Goal: Task Accomplishment & Management: Use online tool/utility

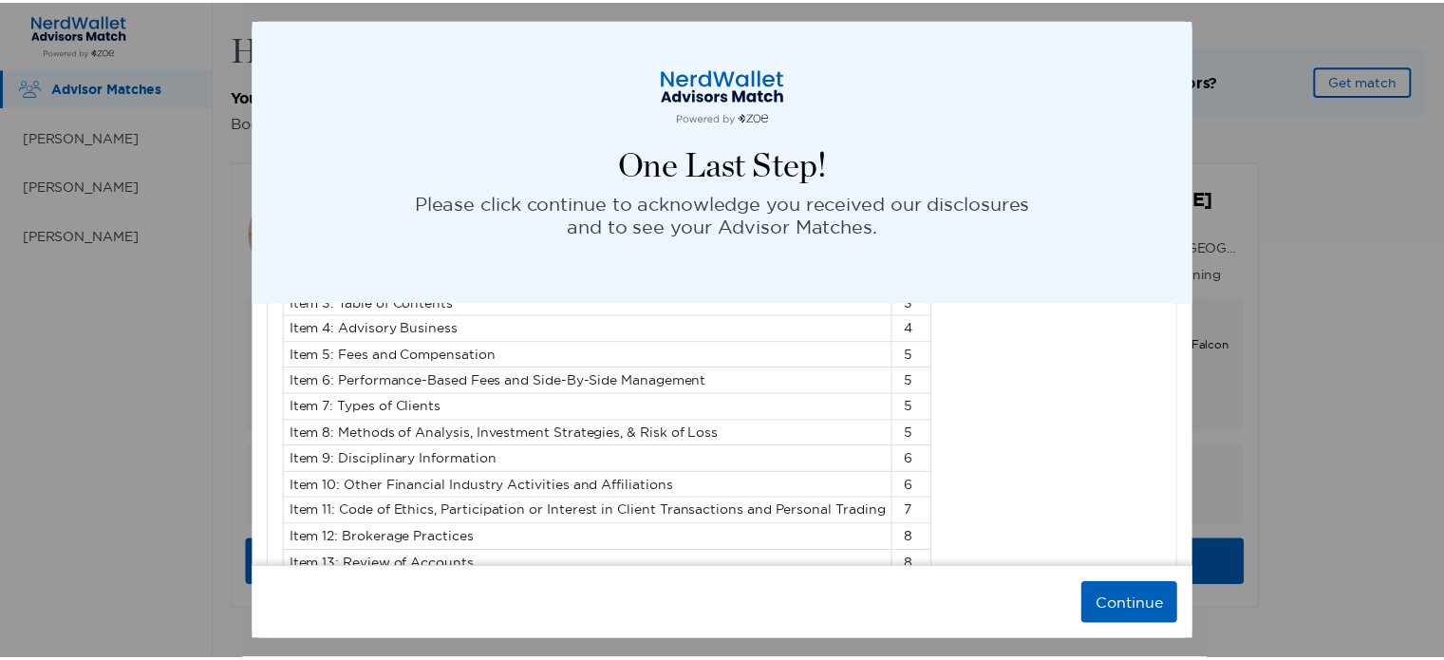
scroll to position [2896, 0]
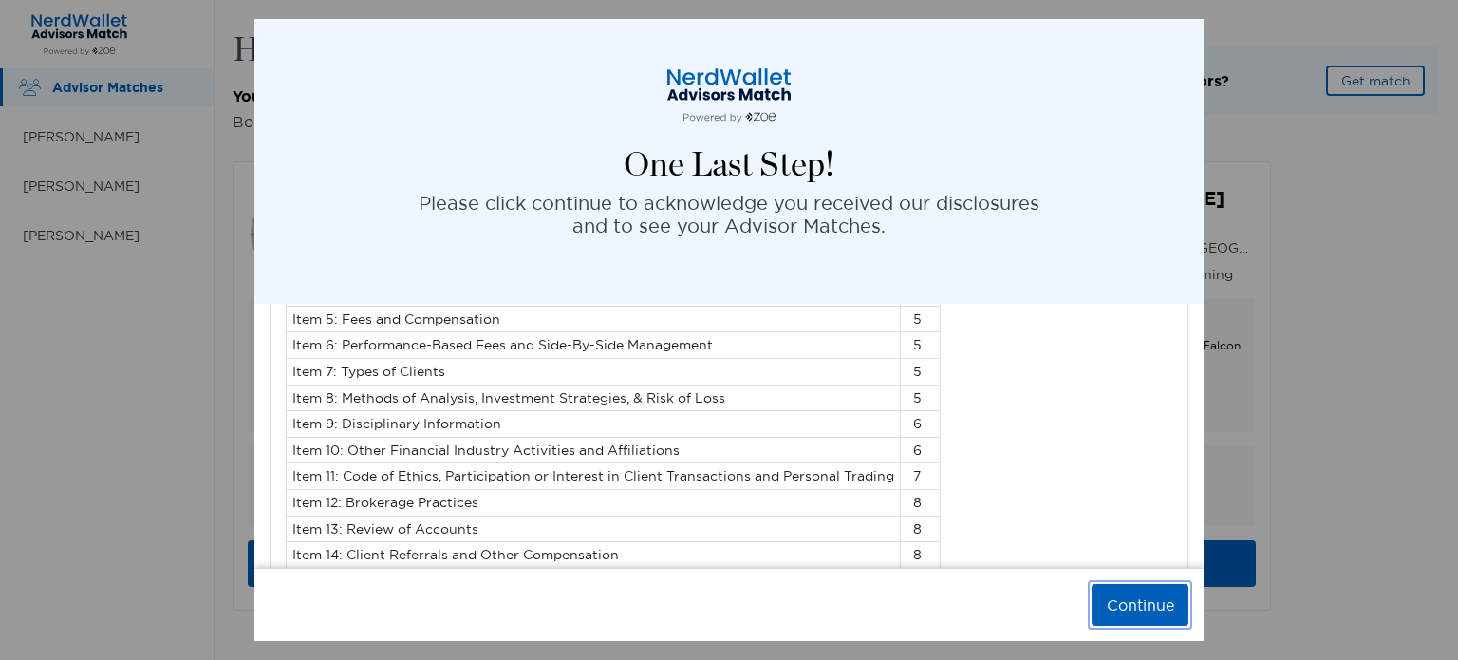
click at [1134, 607] on button "Continue" at bounding box center [1140, 605] width 97 height 42
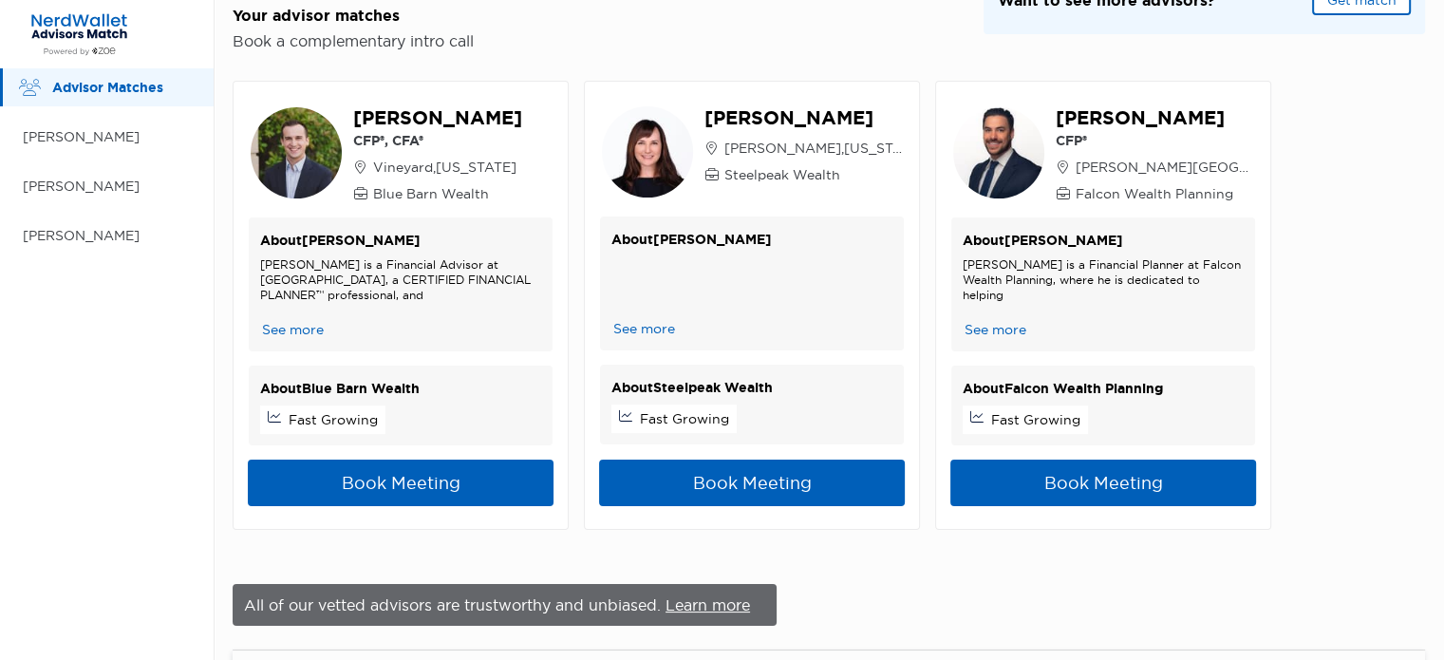
scroll to position [0, 0]
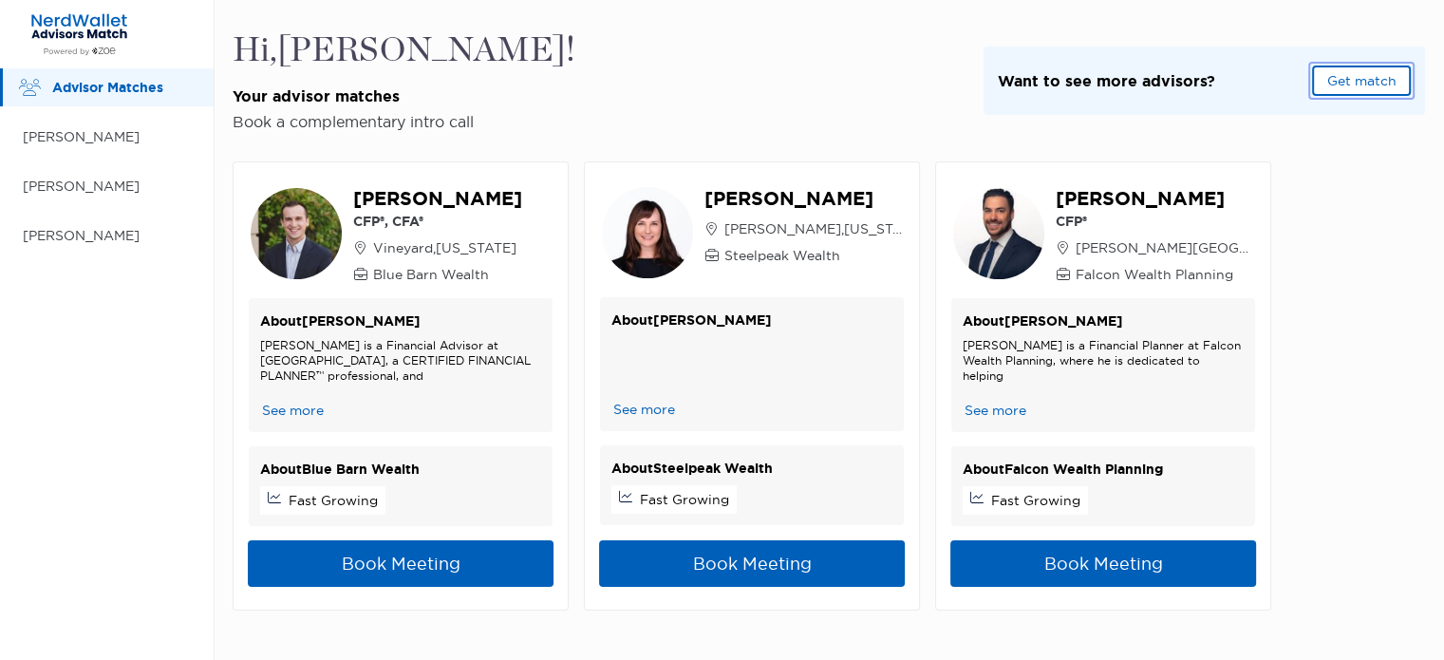
click at [1367, 81] on button "Get match" at bounding box center [1361, 81] width 99 height 30
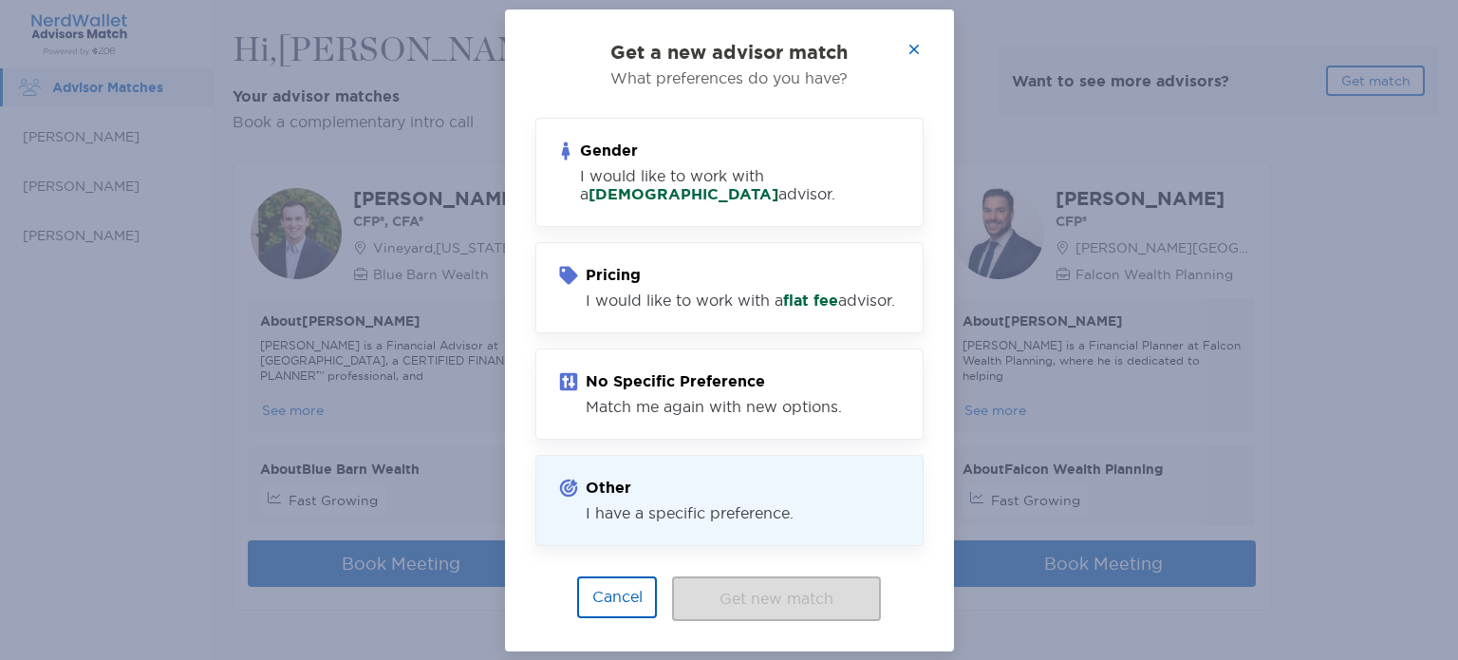
click at [687, 522] on div "I have a specific preference." at bounding box center [690, 513] width 208 height 18
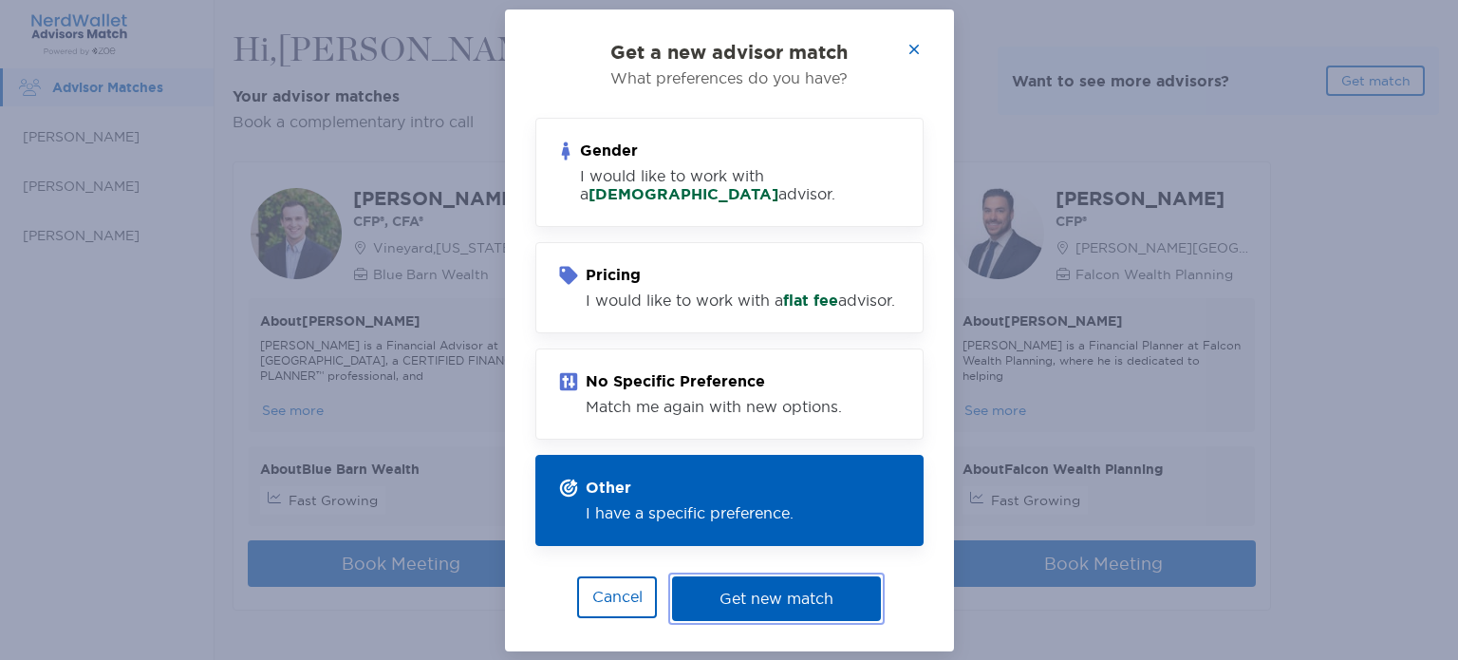
click at [759, 613] on button "Get new match" at bounding box center [776, 598] width 209 height 45
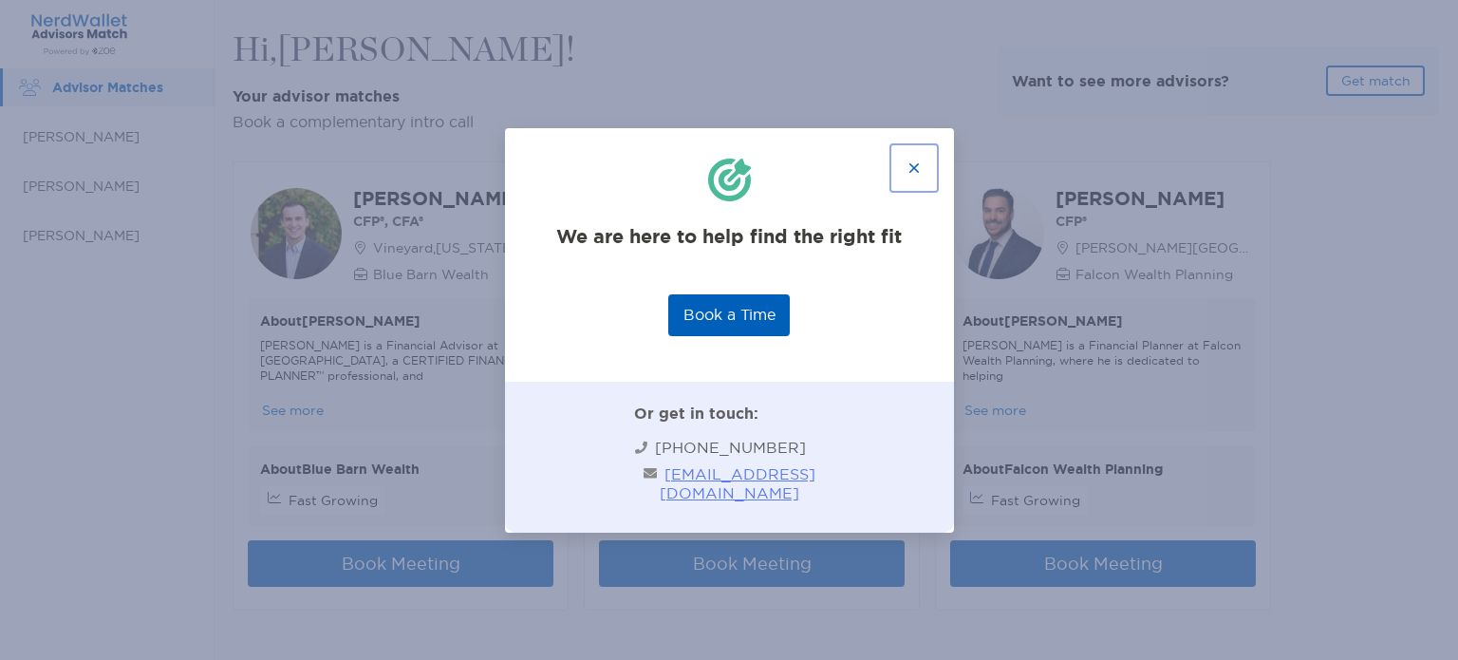
click at [917, 164] on button "button" at bounding box center [914, 168] width 42 height 42
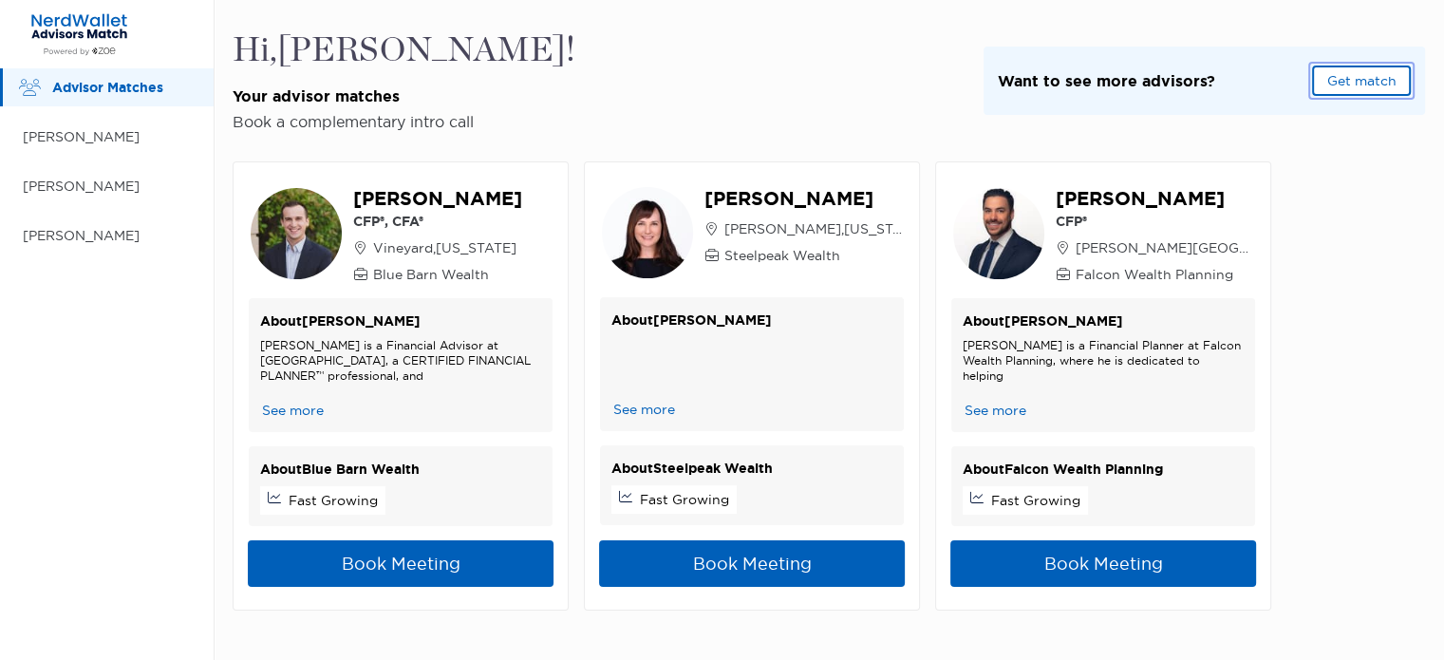
click at [1378, 82] on button "Get match" at bounding box center [1361, 81] width 99 height 30
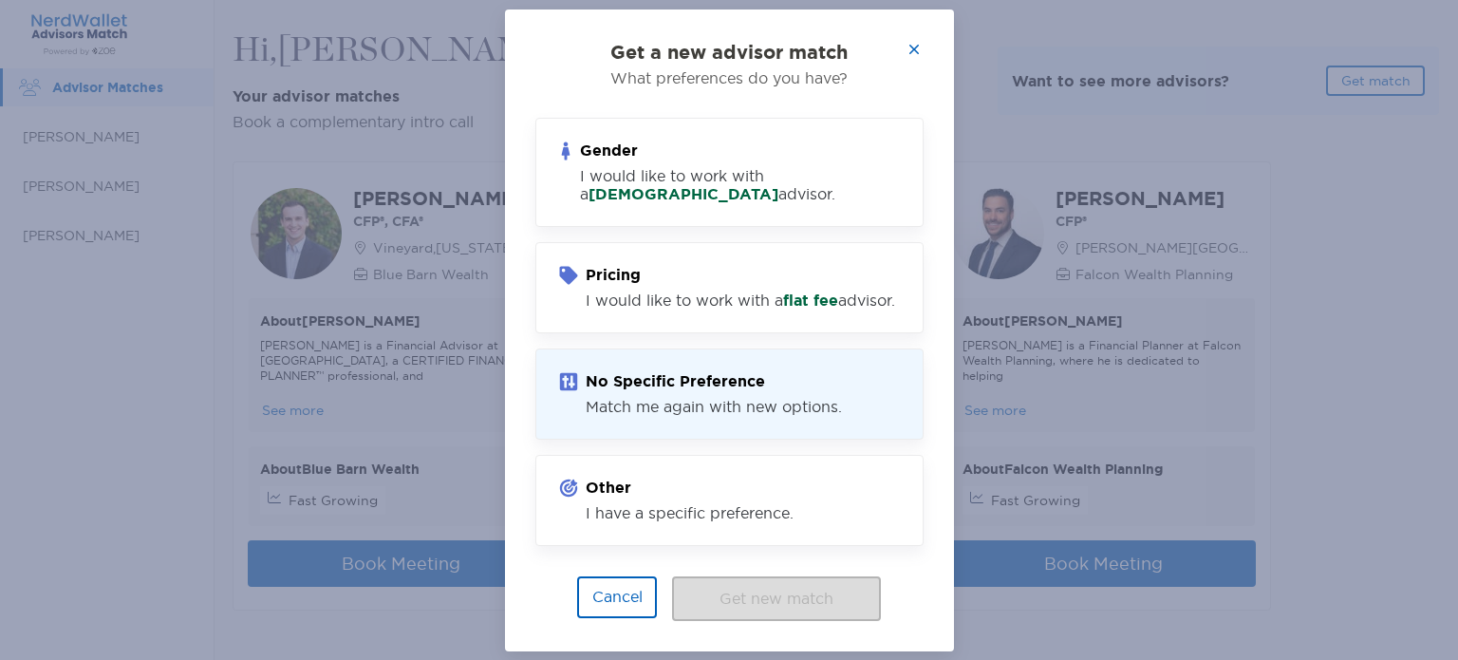
click at [695, 412] on div "Match me again with new options." at bounding box center [714, 407] width 256 height 18
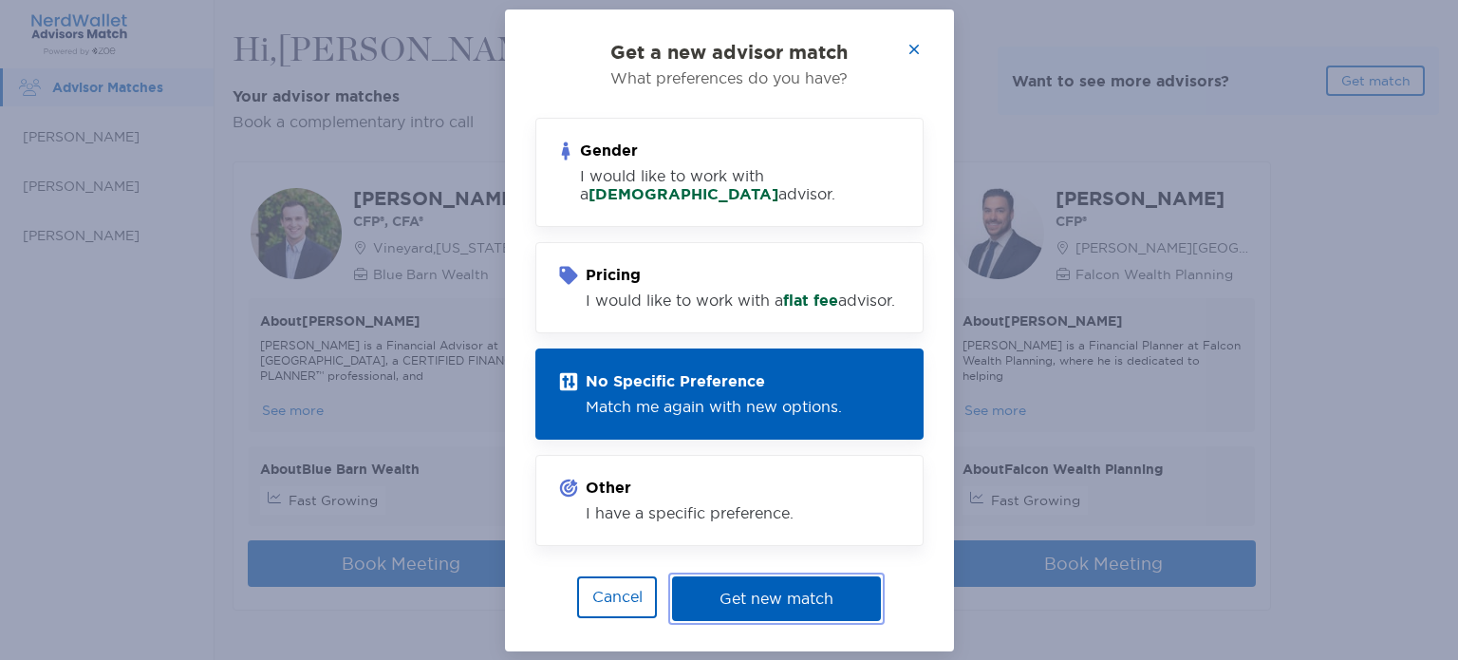
click at [778, 603] on button "Get new match" at bounding box center [776, 598] width 209 height 45
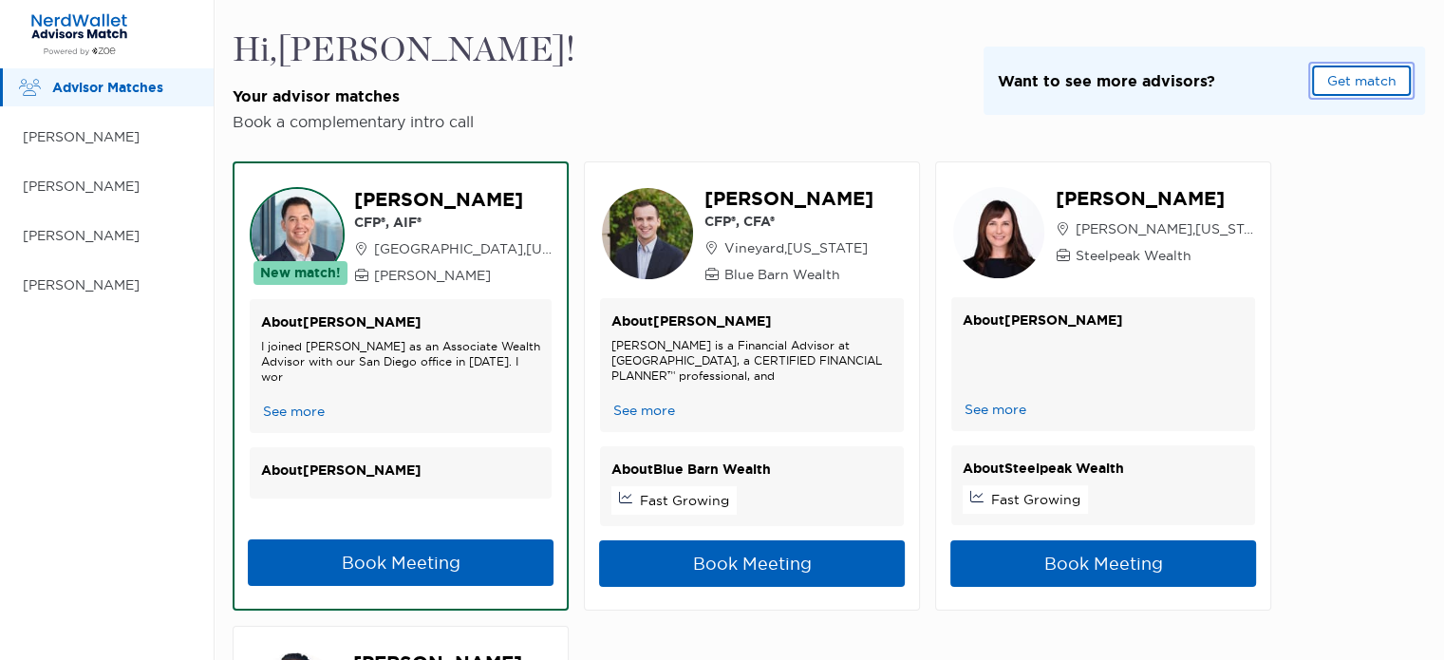
click at [1391, 83] on button "Get match" at bounding box center [1361, 81] width 99 height 30
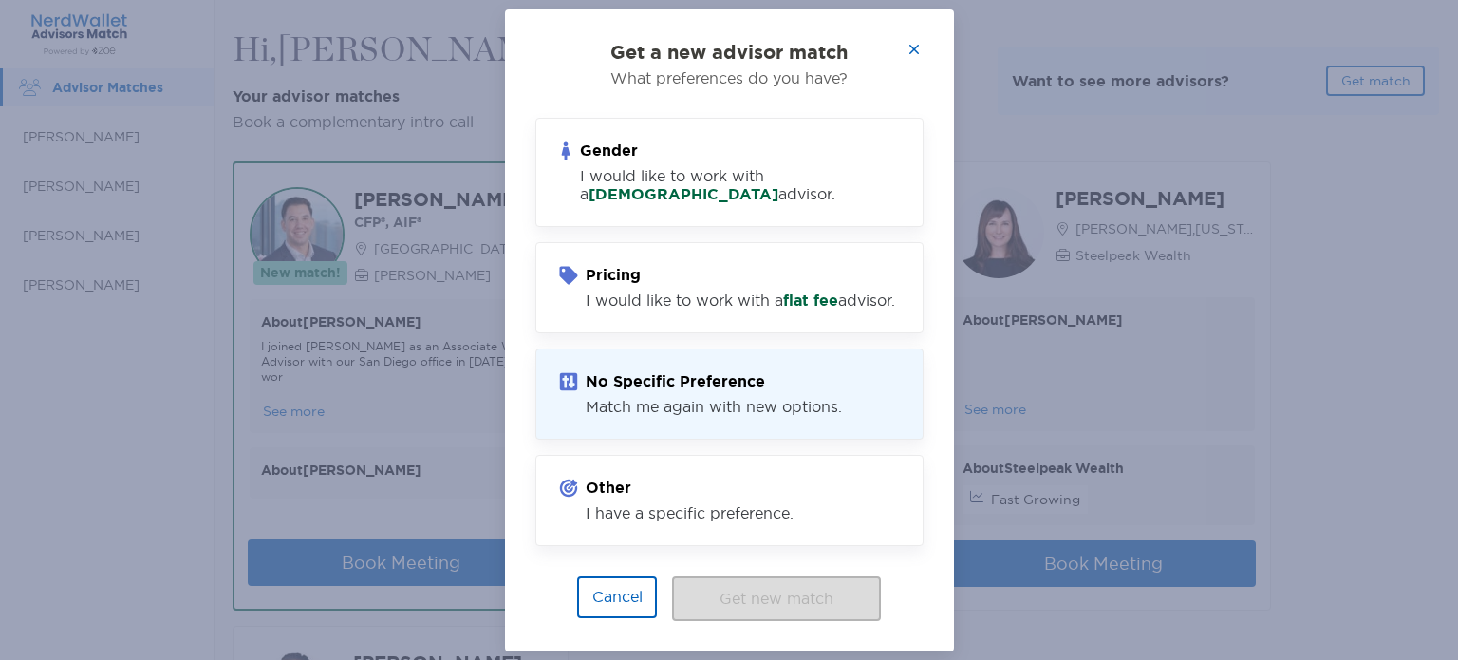
click at [720, 390] on h4 "No Specific Preference" at bounding box center [714, 381] width 256 height 18
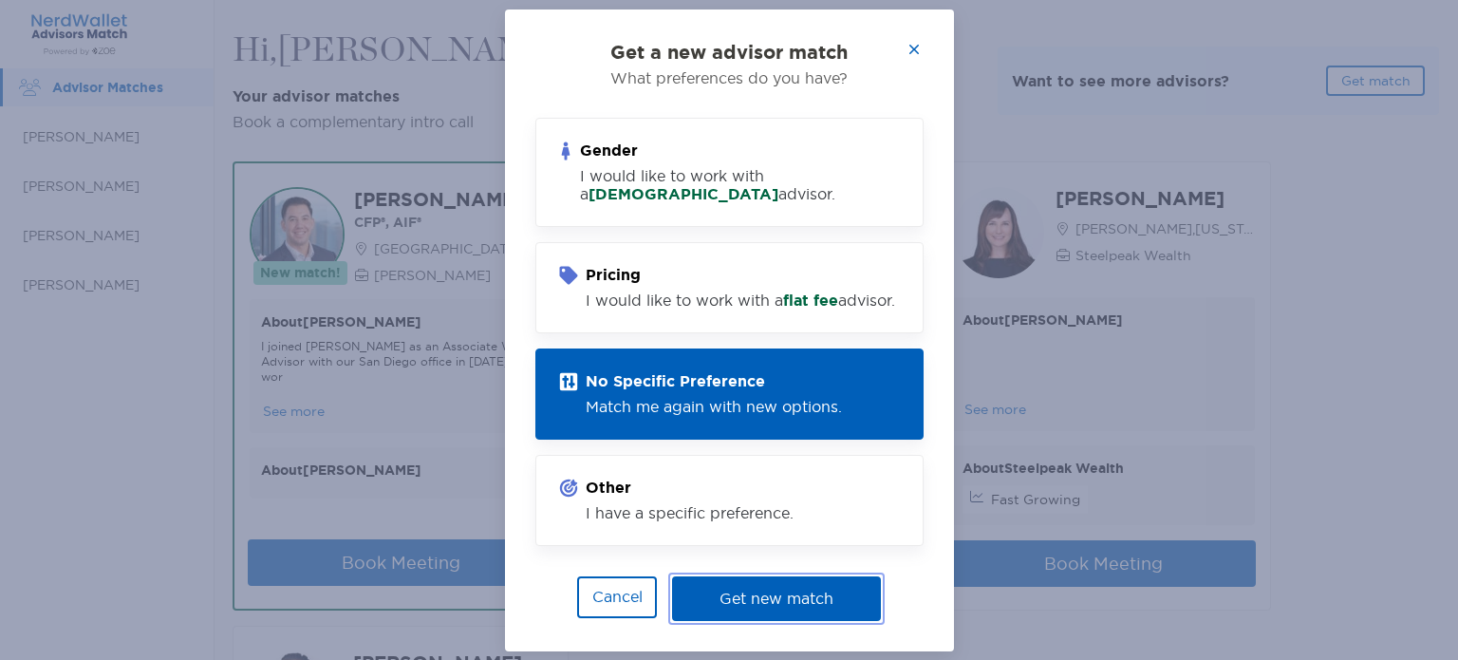
click at [798, 599] on button "Get new match" at bounding box center [776, 598] width 209 height 45
